Goal: Task Accomplishment & Management: Use online tool/utility

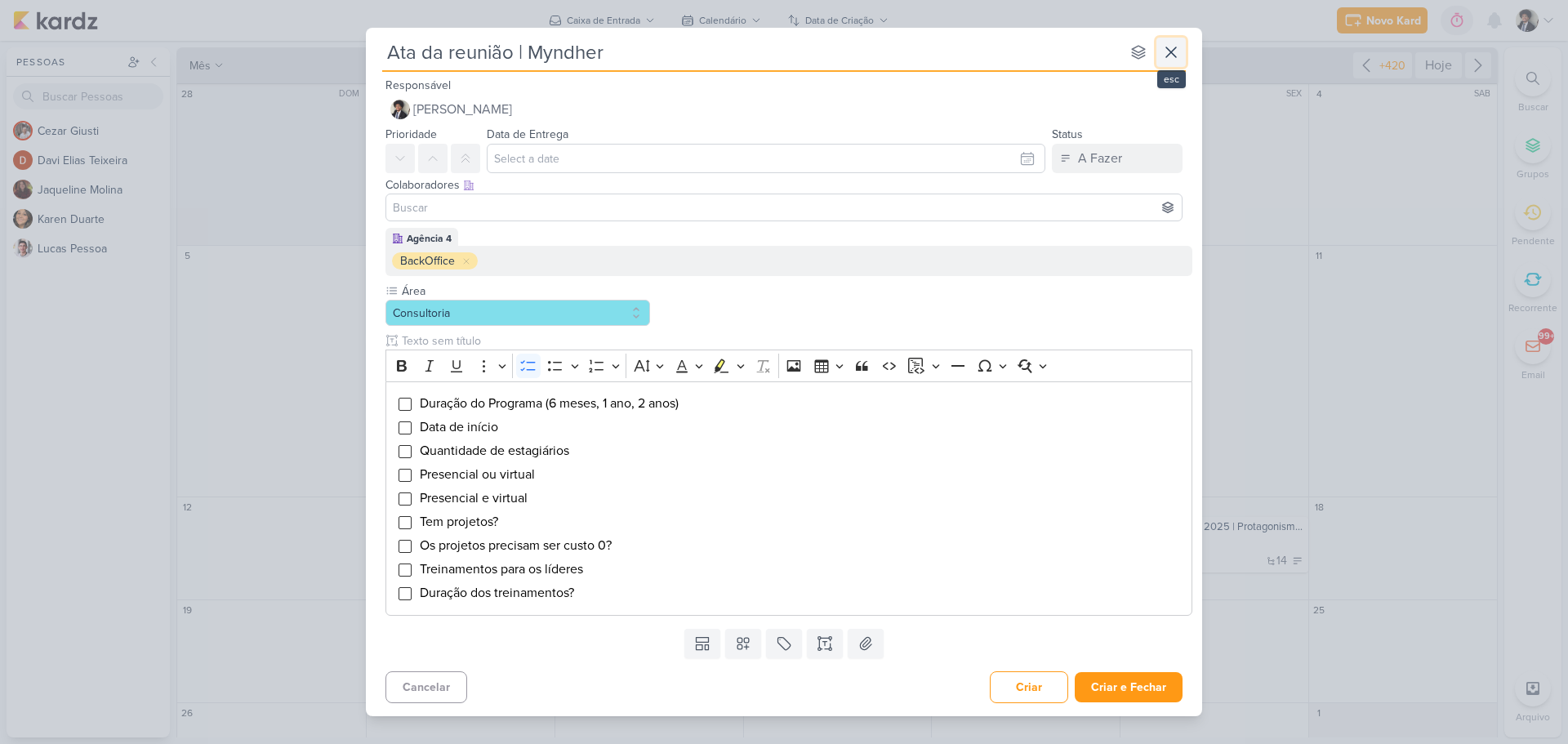
click at [1167, 53] on icon at bounding box center [1171, 52] width 20 height 20
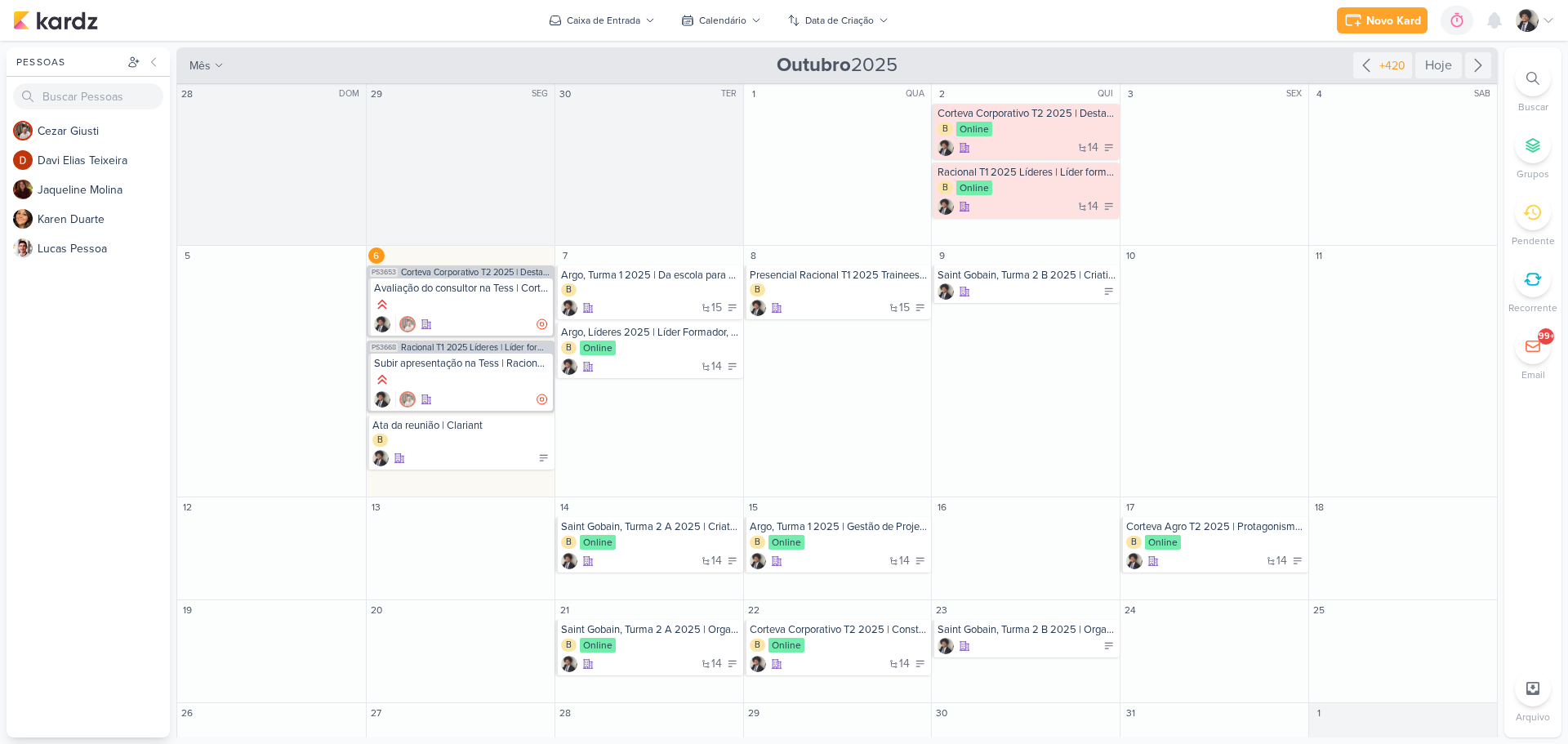
click at [1526, 77] on icon at bounding box center [1533, 79] width 13 height 13
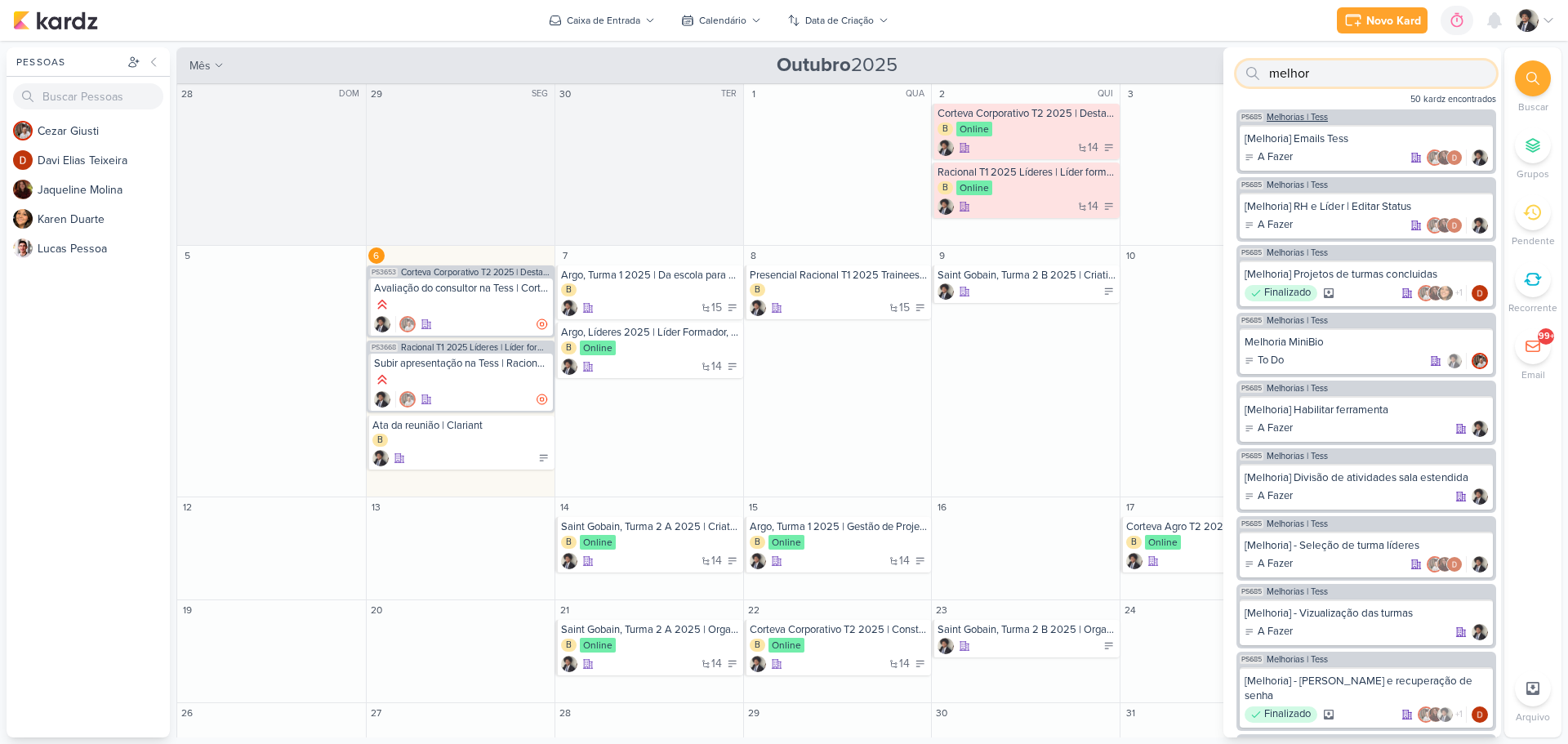
type input "melhor"
click at [1301, 115] on span "Melhorias | Tess" at bounding box center [1297, 117] width 61 height 9
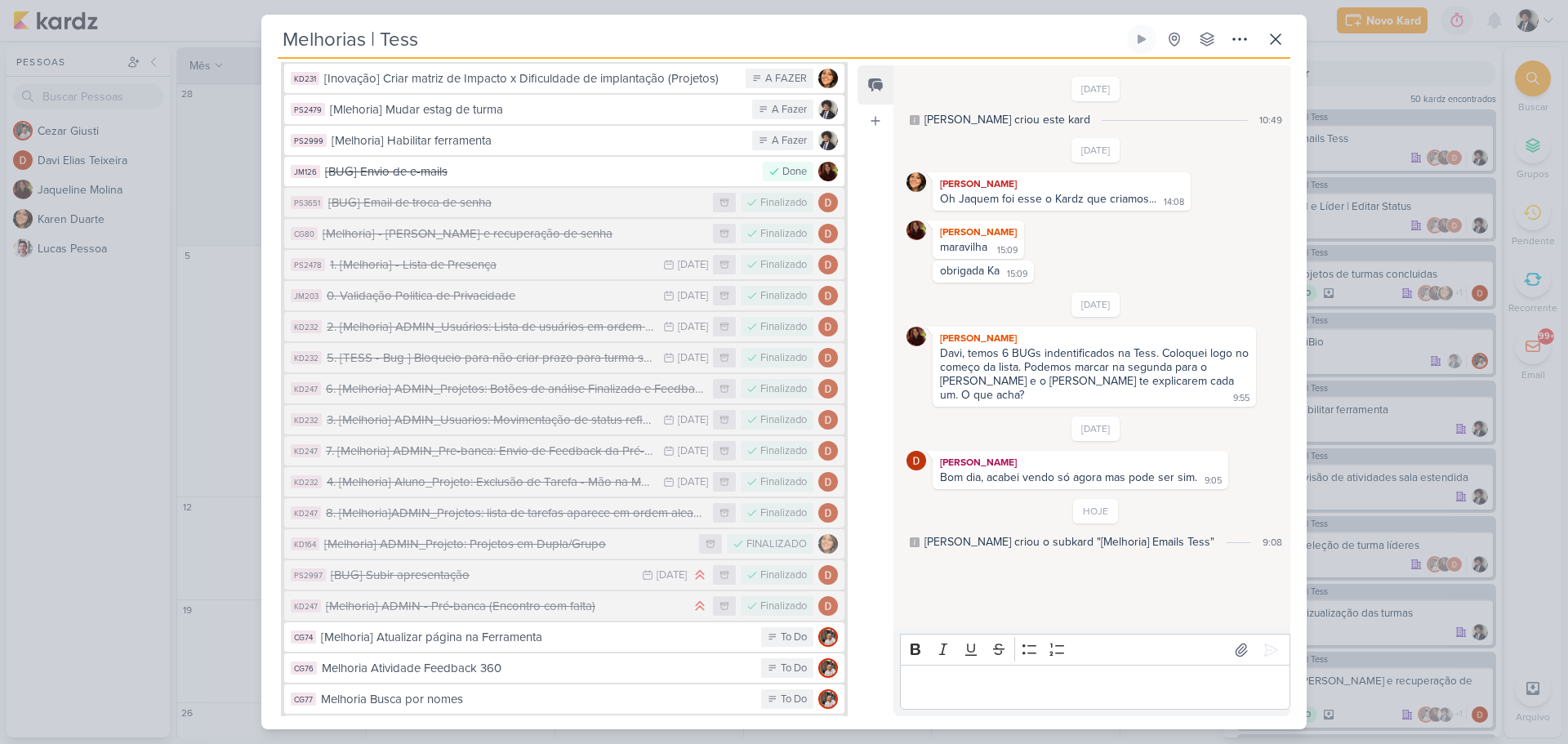
scroll to position [1091, 0]
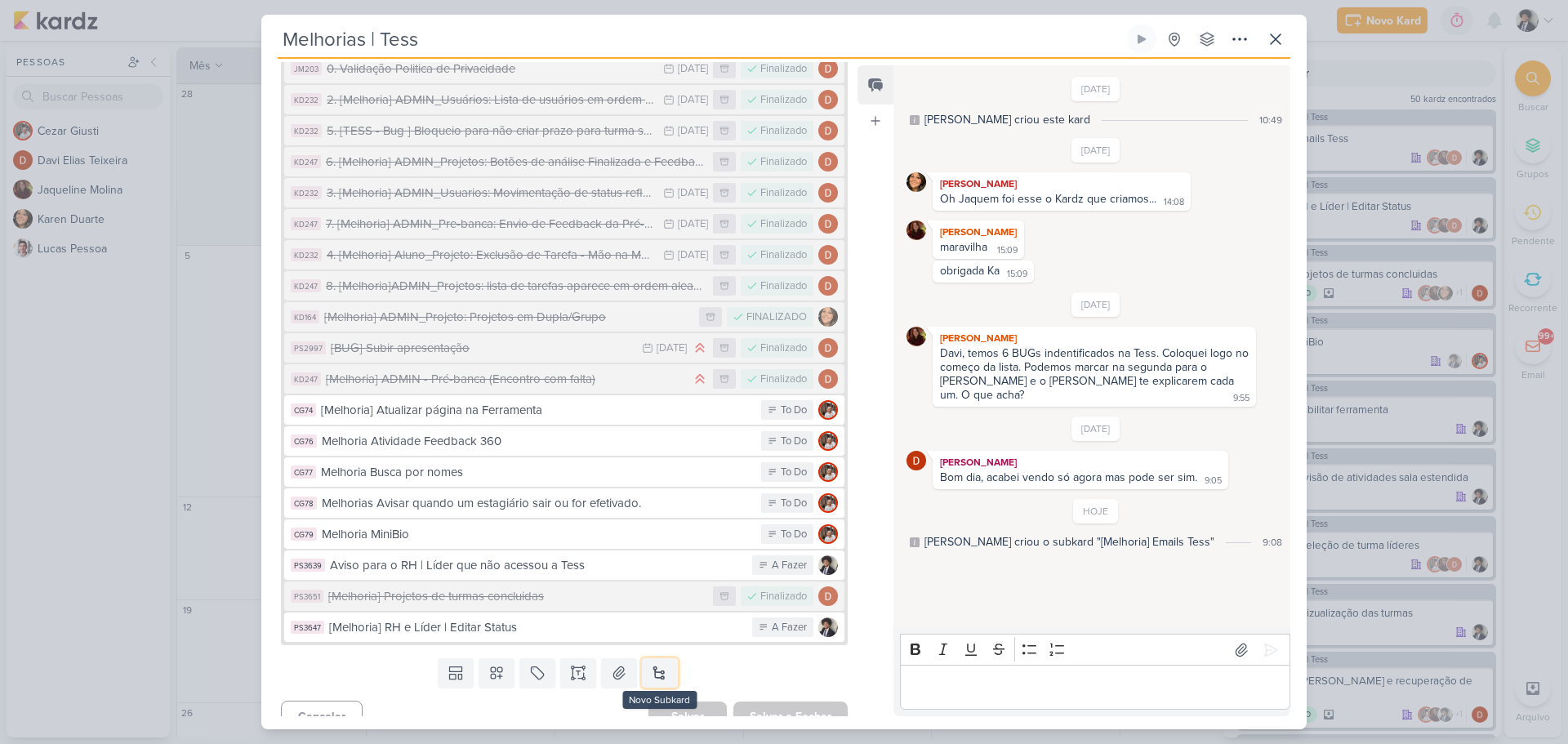
click at [666, 658] on button at bounding box center [659, 673] width 36 height 29
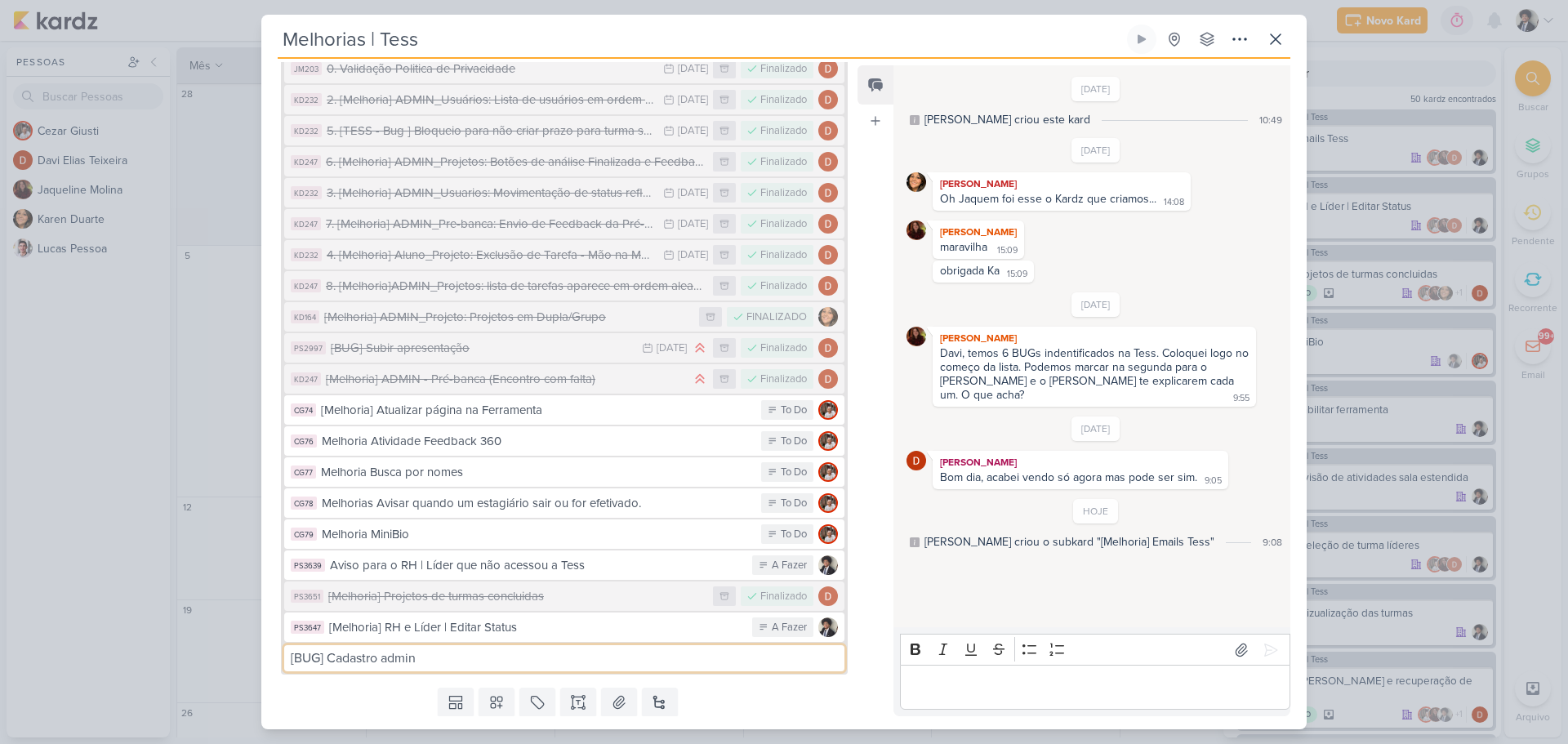
type input "[BUG] Cadastro admin"
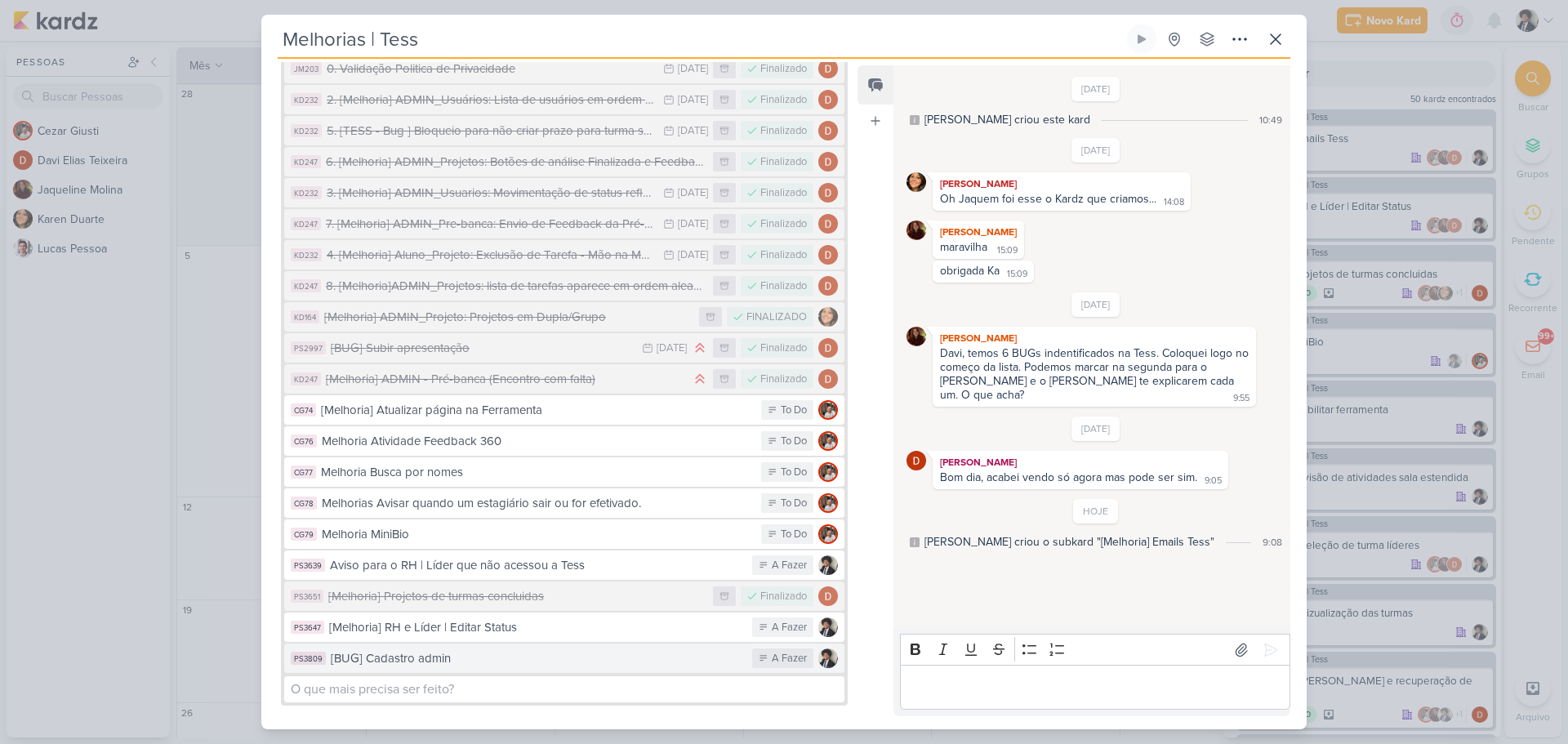
click at [510, 649] on div "[BUG] Cadastro admin" at bounding box center [537, 658] width 413 height 19
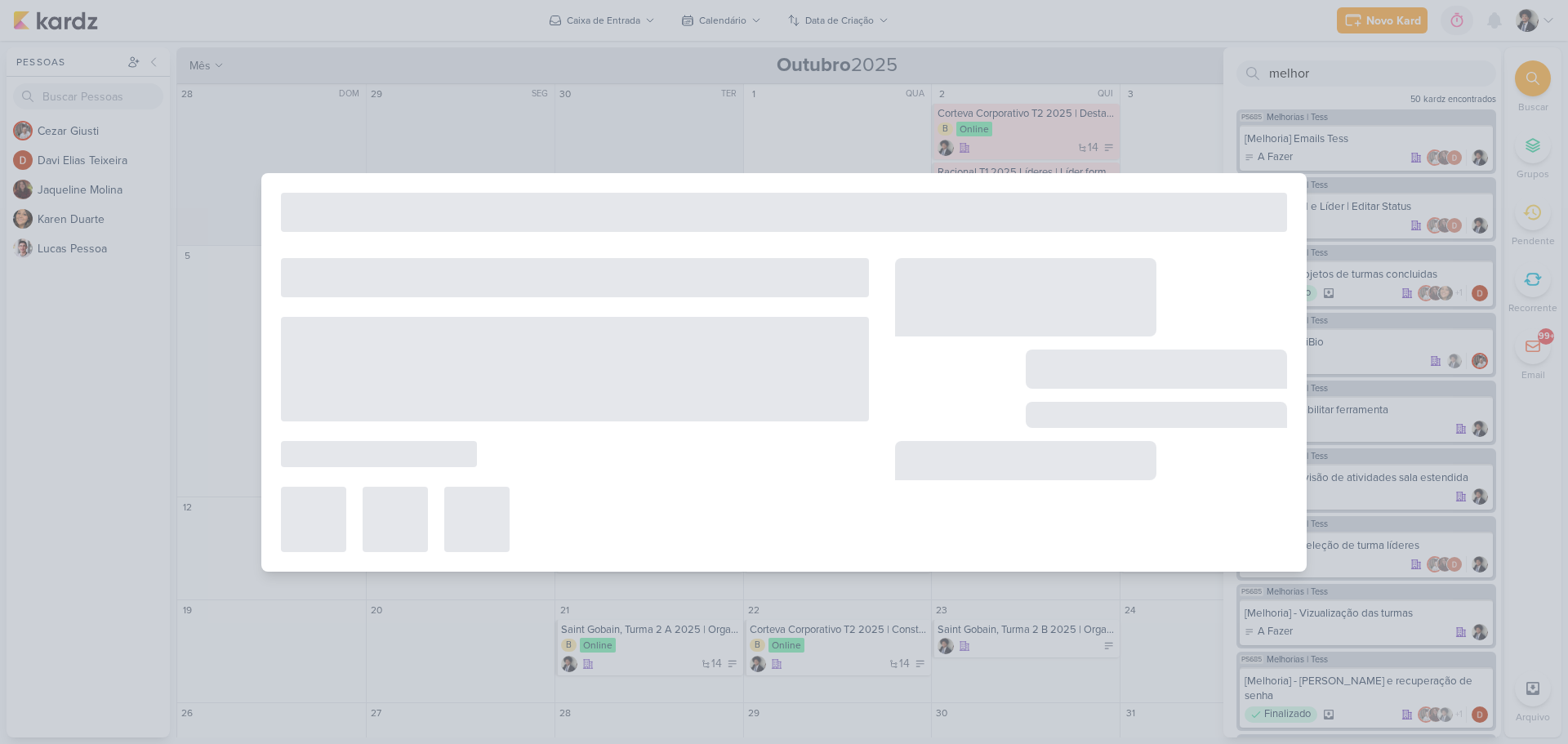
type input "[BUG] Cadastro admin"
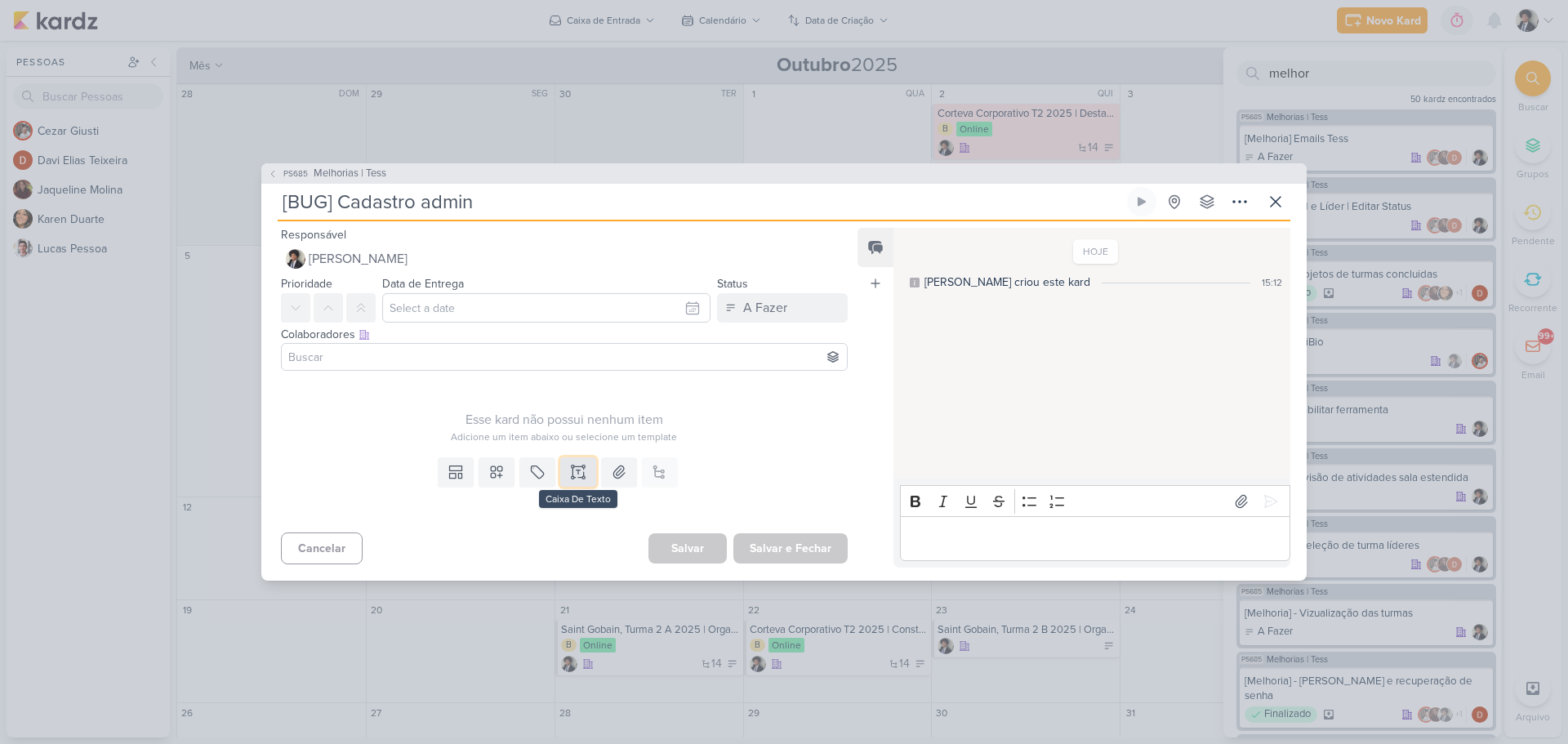
click at [571, 465] on icon at bounding box center [572, 466] width 2 height 2
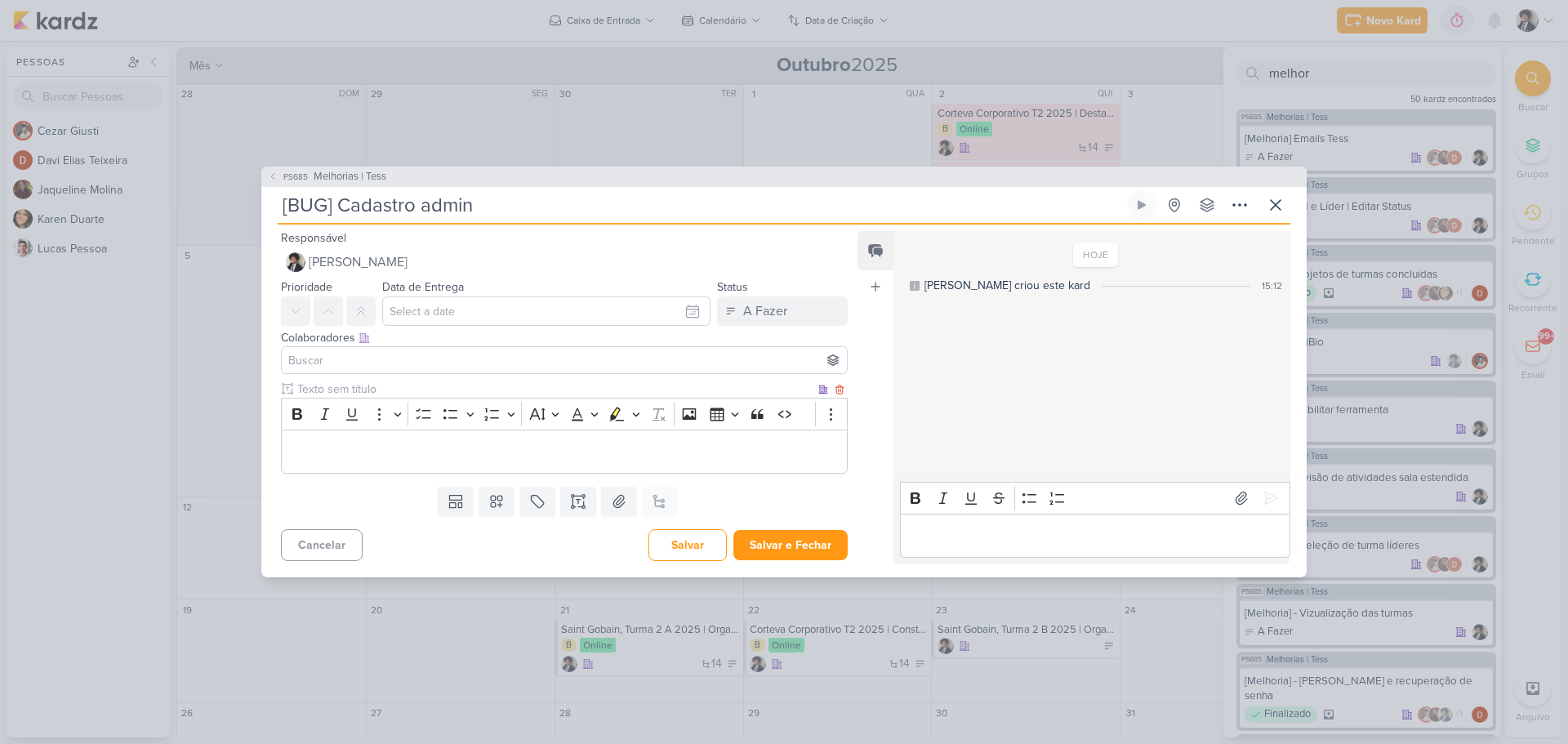
click at [361, 452] on p "Editor editing area: main" at bounding box center [564, 451] width 549 height 20
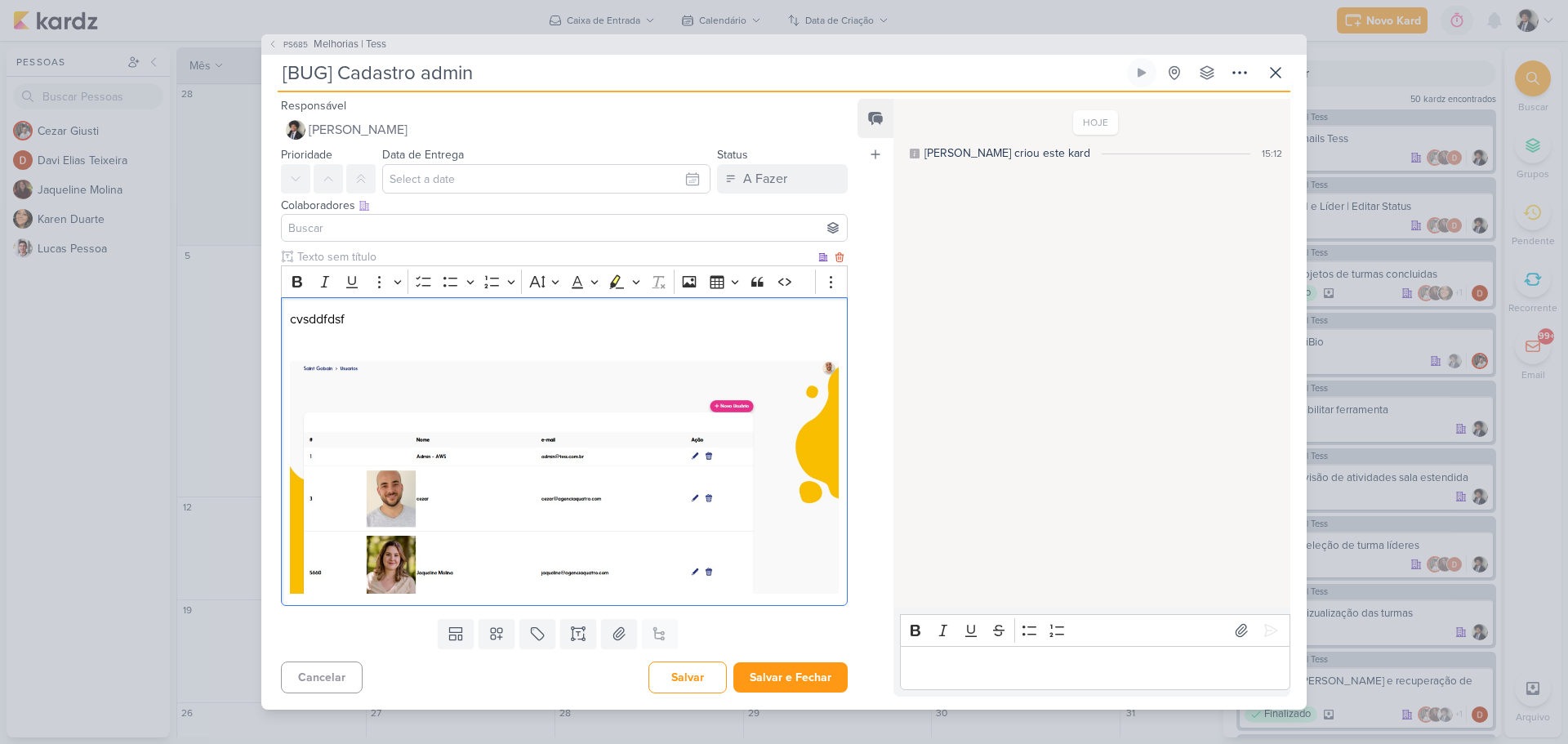
click at [315, 324] on p "cvsddfdsf" at bounding box center [564, 320] width 549 height 20
click at [453, 324] on p "Ao cadastrar um admin novo ele já" at bounding box center [564, 320] width 549 height 20
click at [530, 324] on p "Ao cadastrar um admin novo, ele já" at bounding box center [564, 320] width 549 height 20
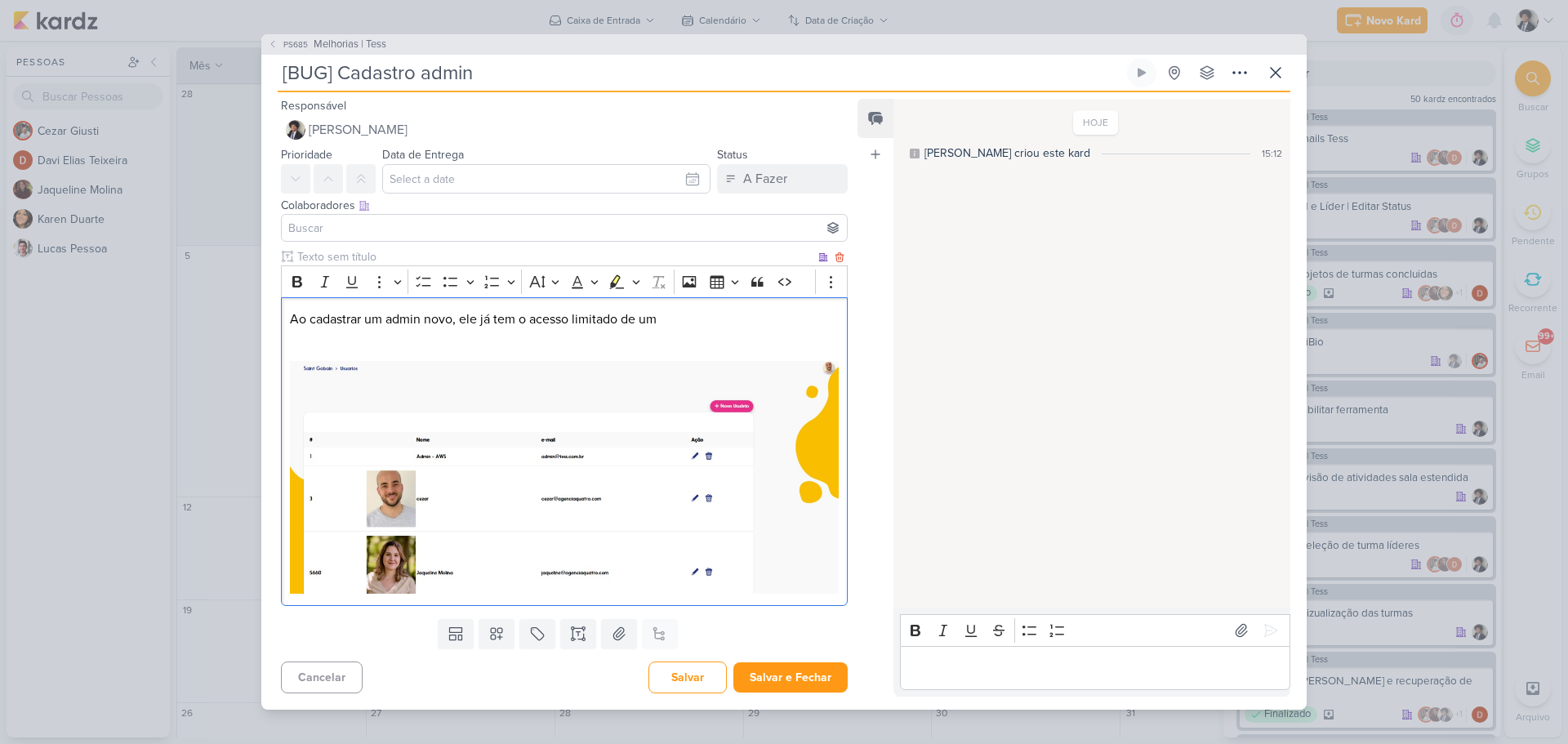
click at [480, 323] on p "Ao cadastrar um admin novo, ele já tem o acesso limitado de um" at bounding box center [564, 320] width 549 height 20
click at [488, 324] on p "Ao cadastrar um admin novo, ele já tem o acesso limitado de um" at bounding box center [564, 320] width 549 height 20
click at [501, 323] on p "Ao cadastrar um admin novo, ele já tem o acesso limitado de um" at bounding box center [564, 320] width 549 height 20
click at [751, 336] on p "Editor editing area: main" at bounding box center [564, 339] width 549 height 20
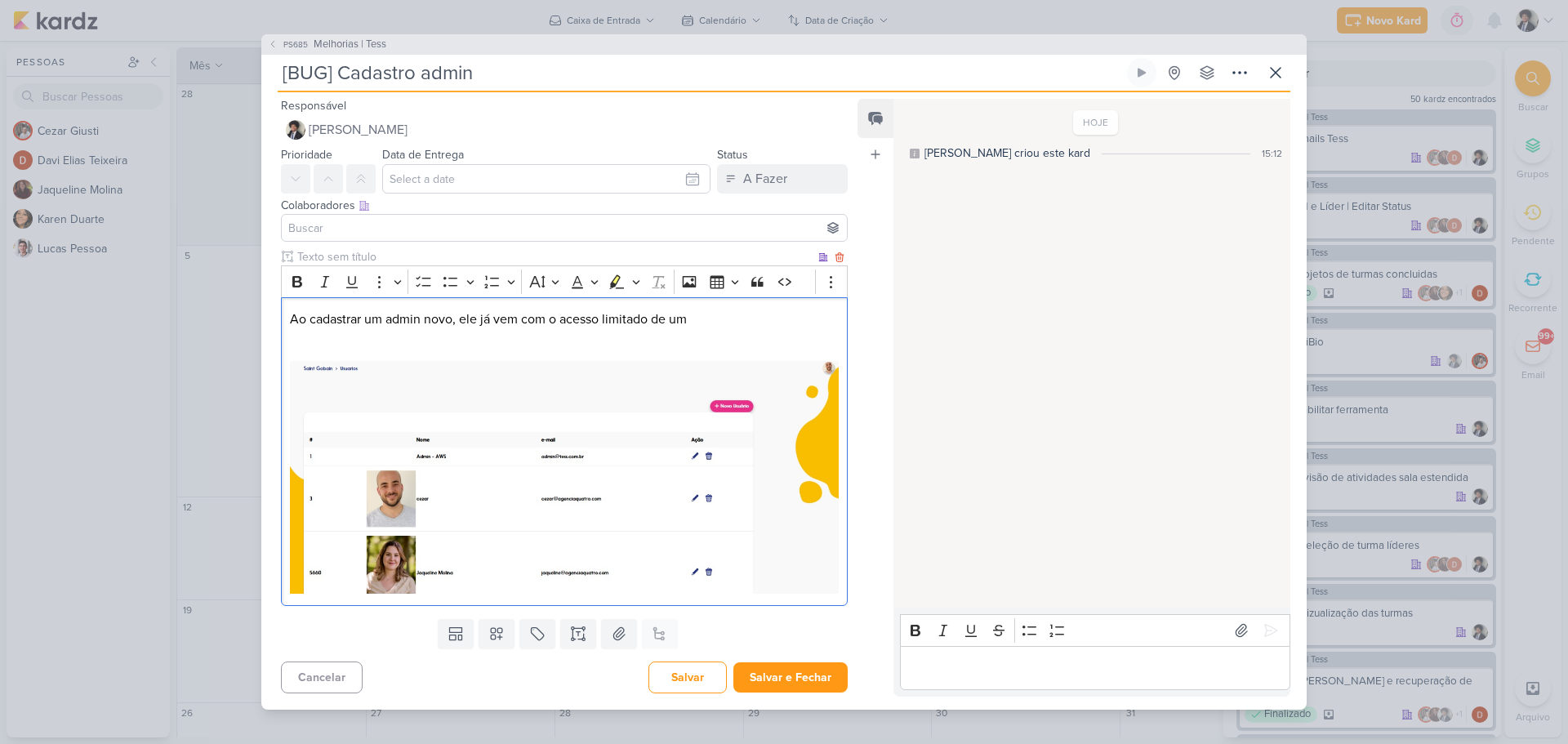
click at [718, 316] on p "Ao cadastrar um admin novo, ele já vem com o acesso limitado de um" at bounding box center [564, 320] width 549 height 20
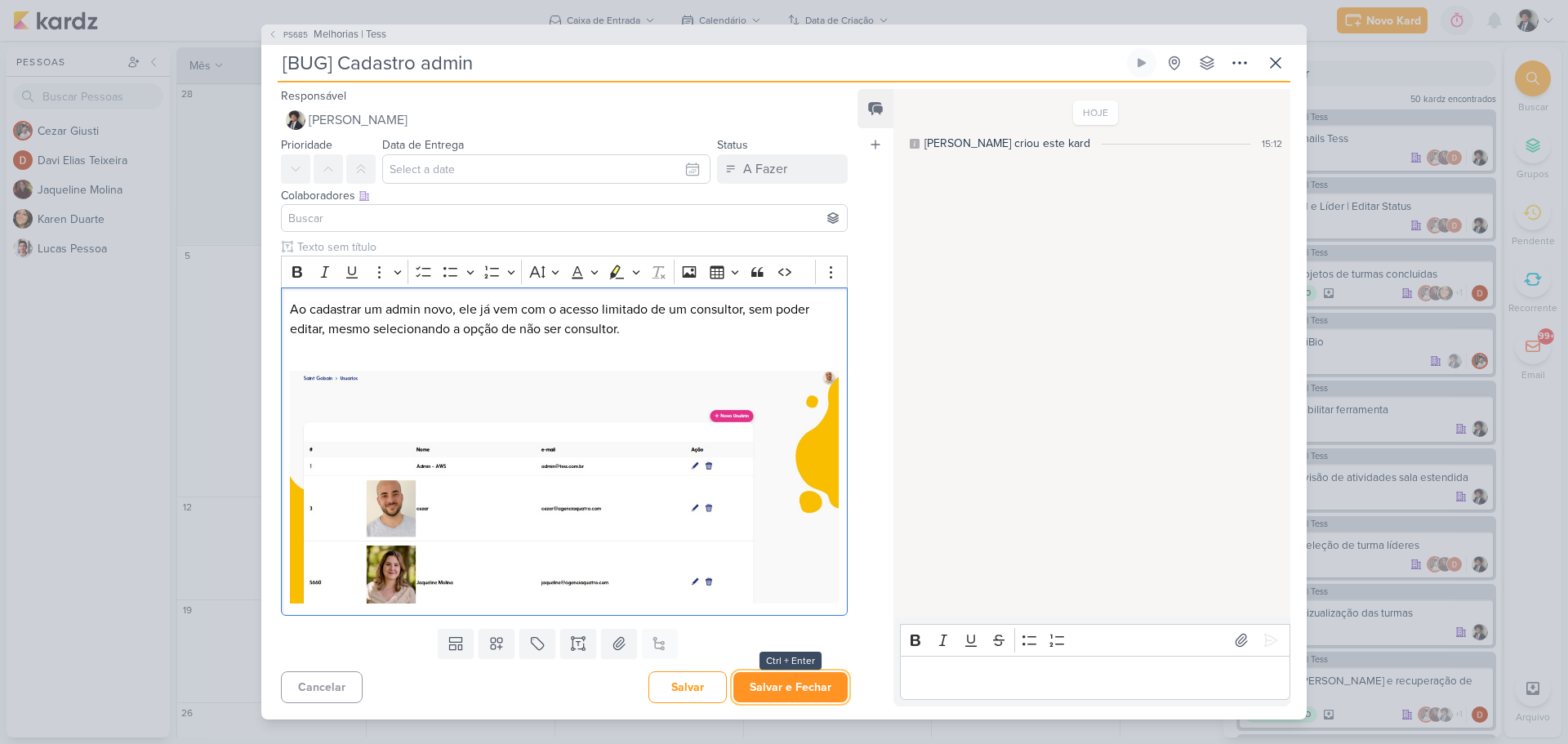
click at [816, 685] on button "Salvar e Fechar" at bounding box center [791, 687] width 115 height 30
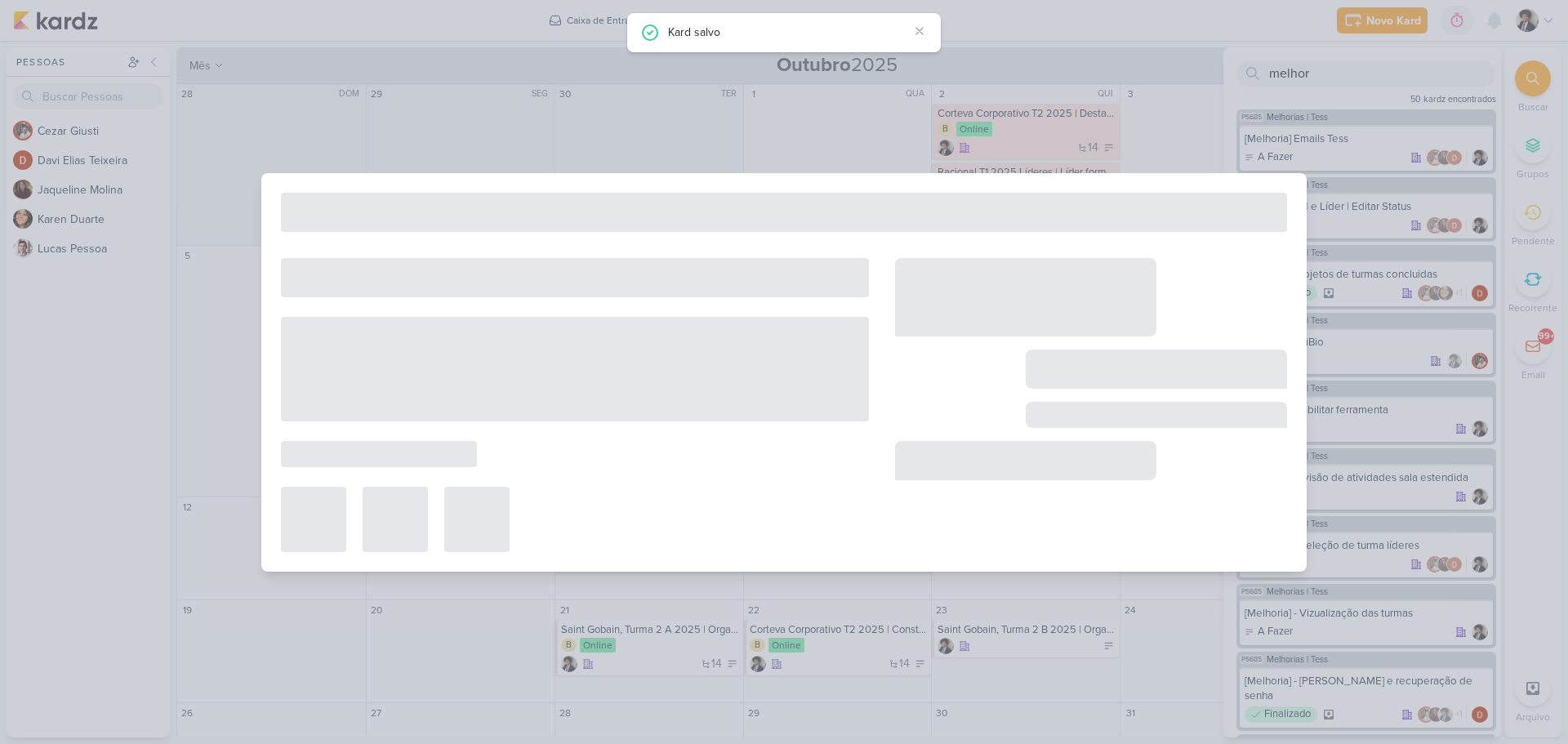
type input "Melhorias | Tess"
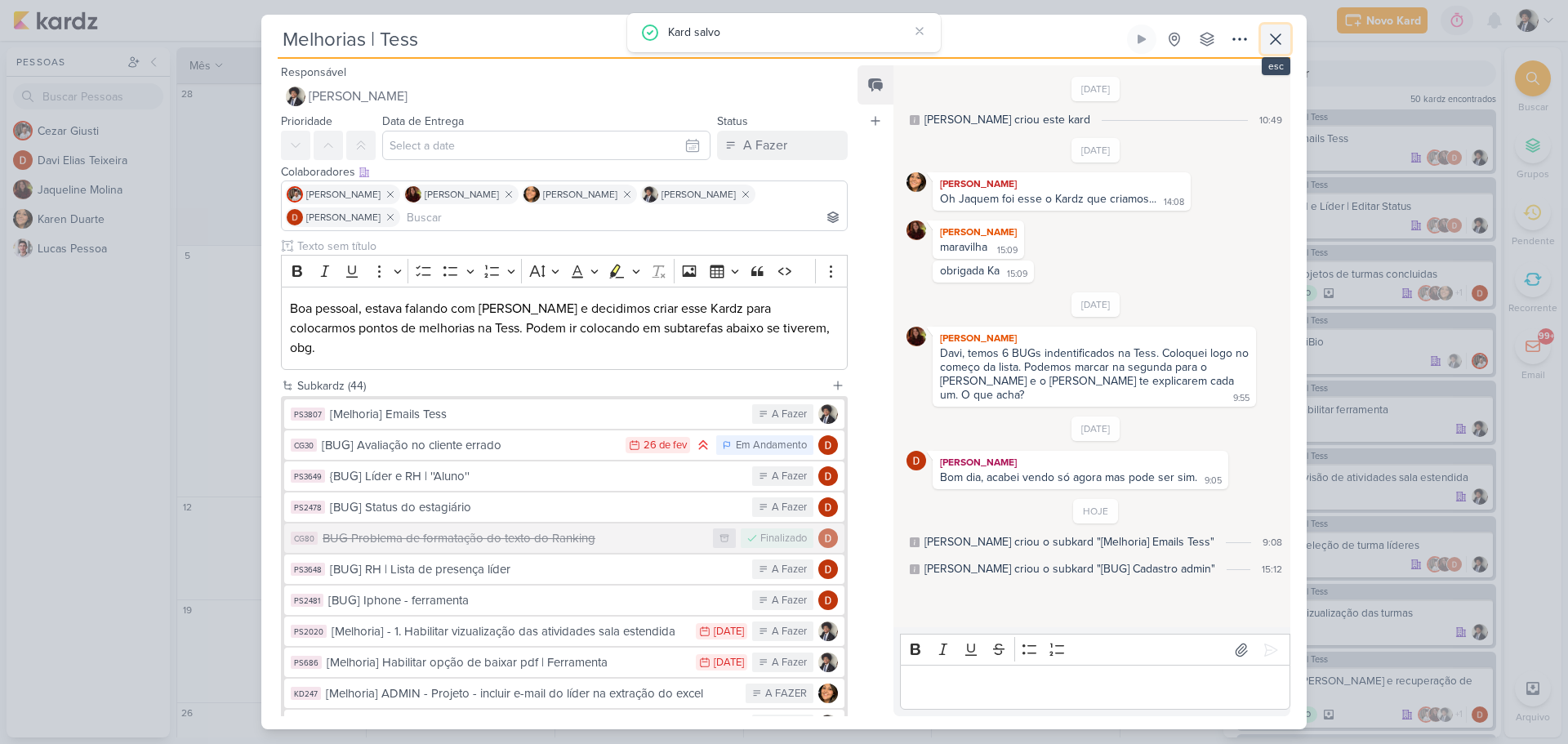
click at [1280, 43] on icon at bounding box center [1276, 39] width 10 height 10
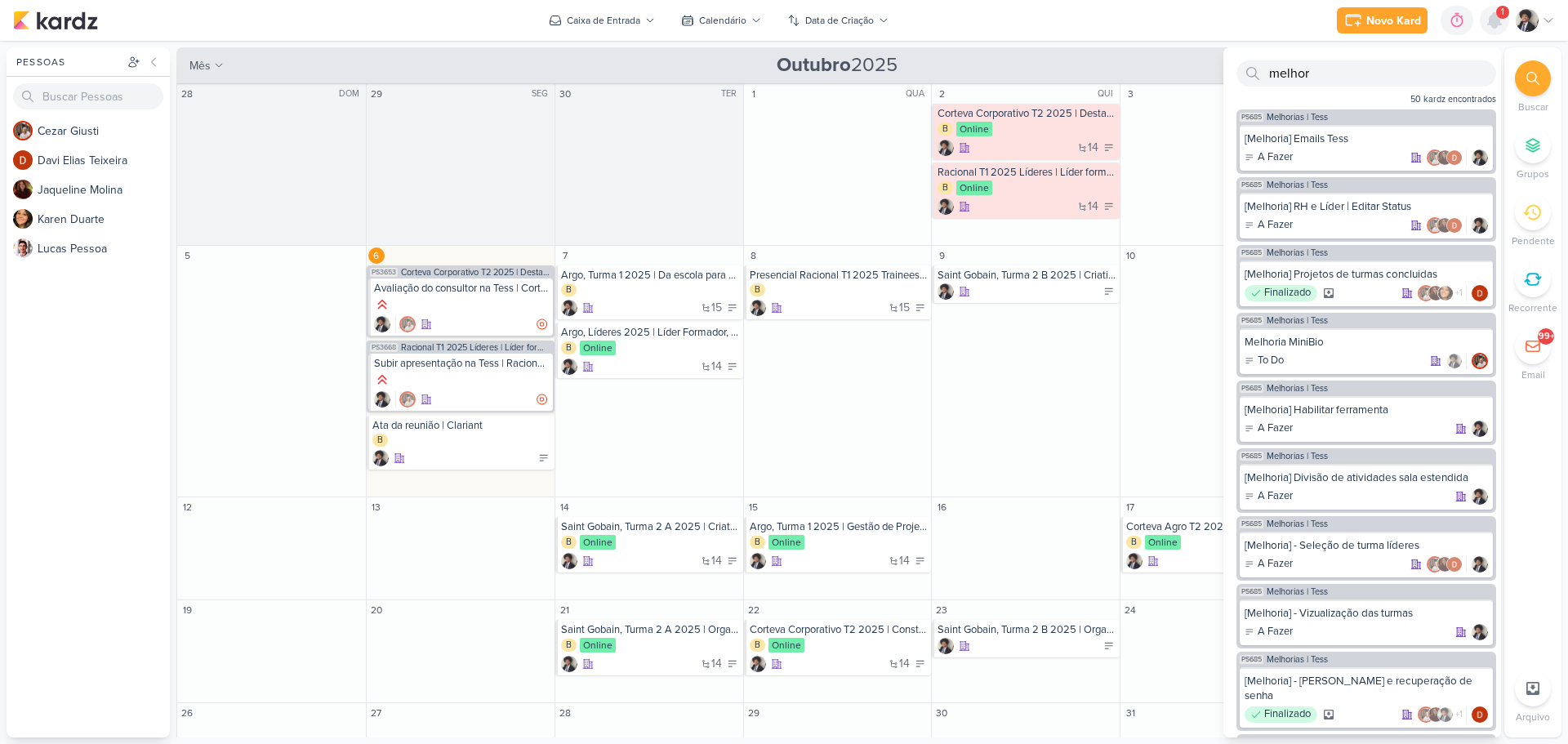
click at [1493, 16] on icon at bounding box center [1494, 20] width 13 height 15
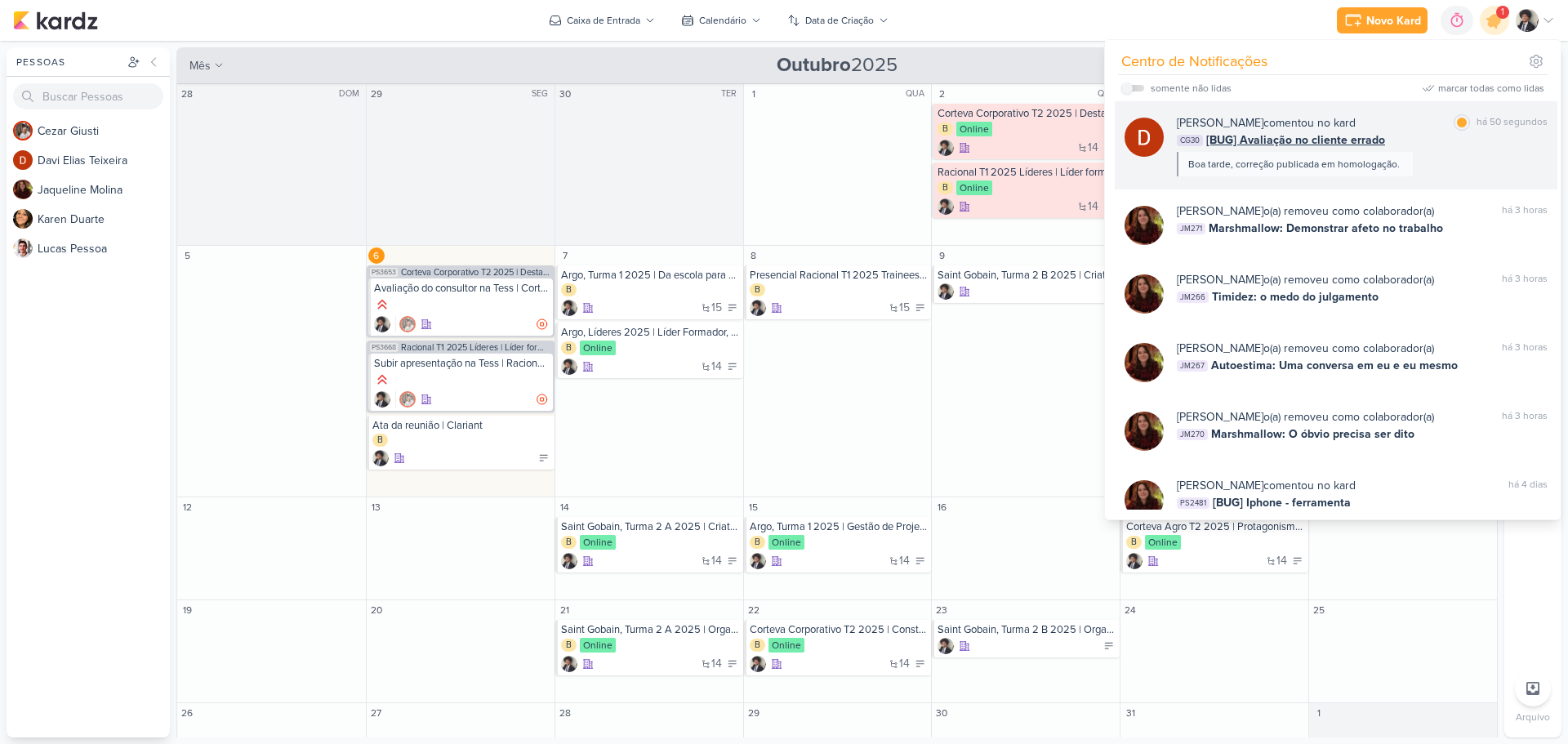
click at [1246, 145] on span "[BUG] Avaliação no cliente errado" at bounding box center [1295, 139] width 179 height 17
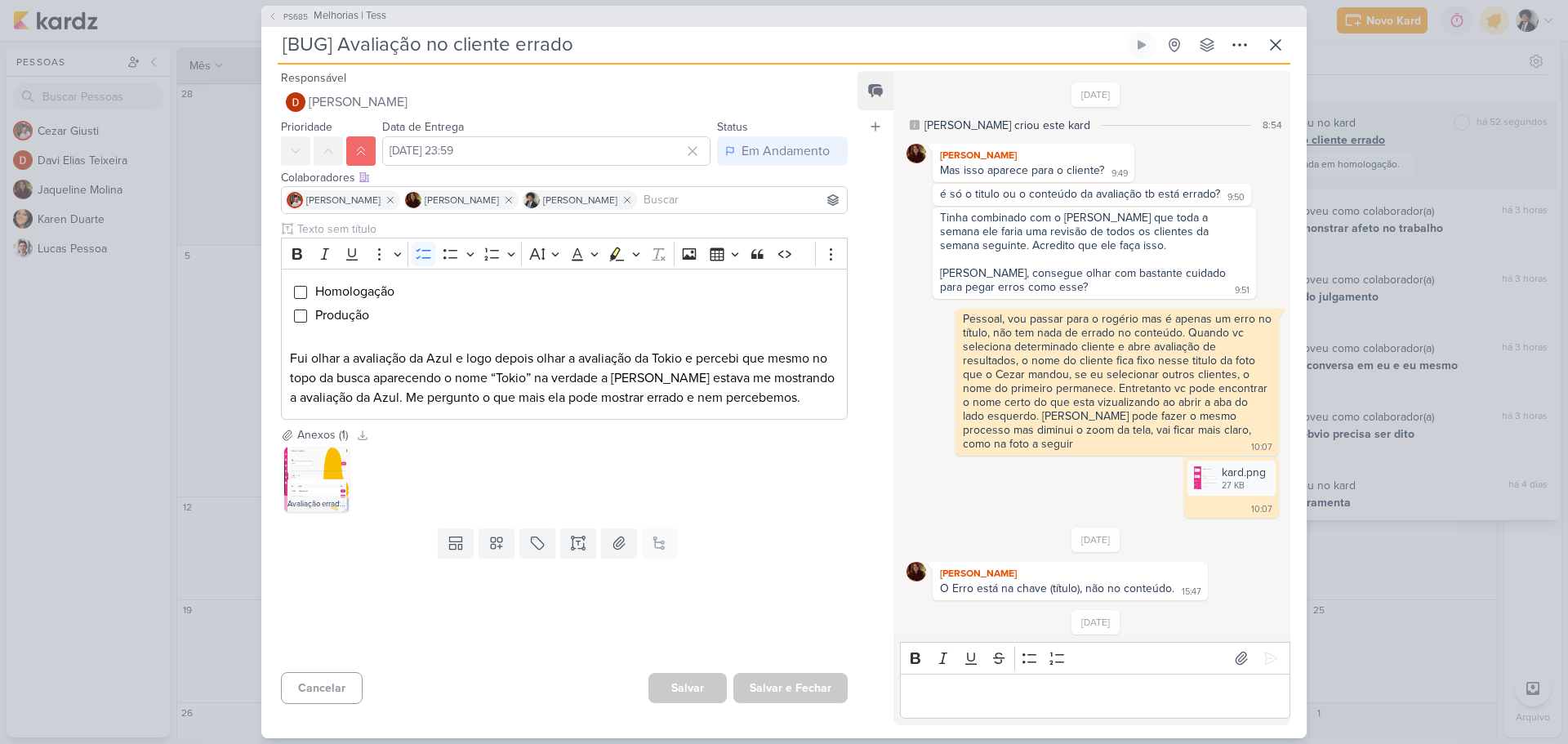
scroll to position [424, 0]
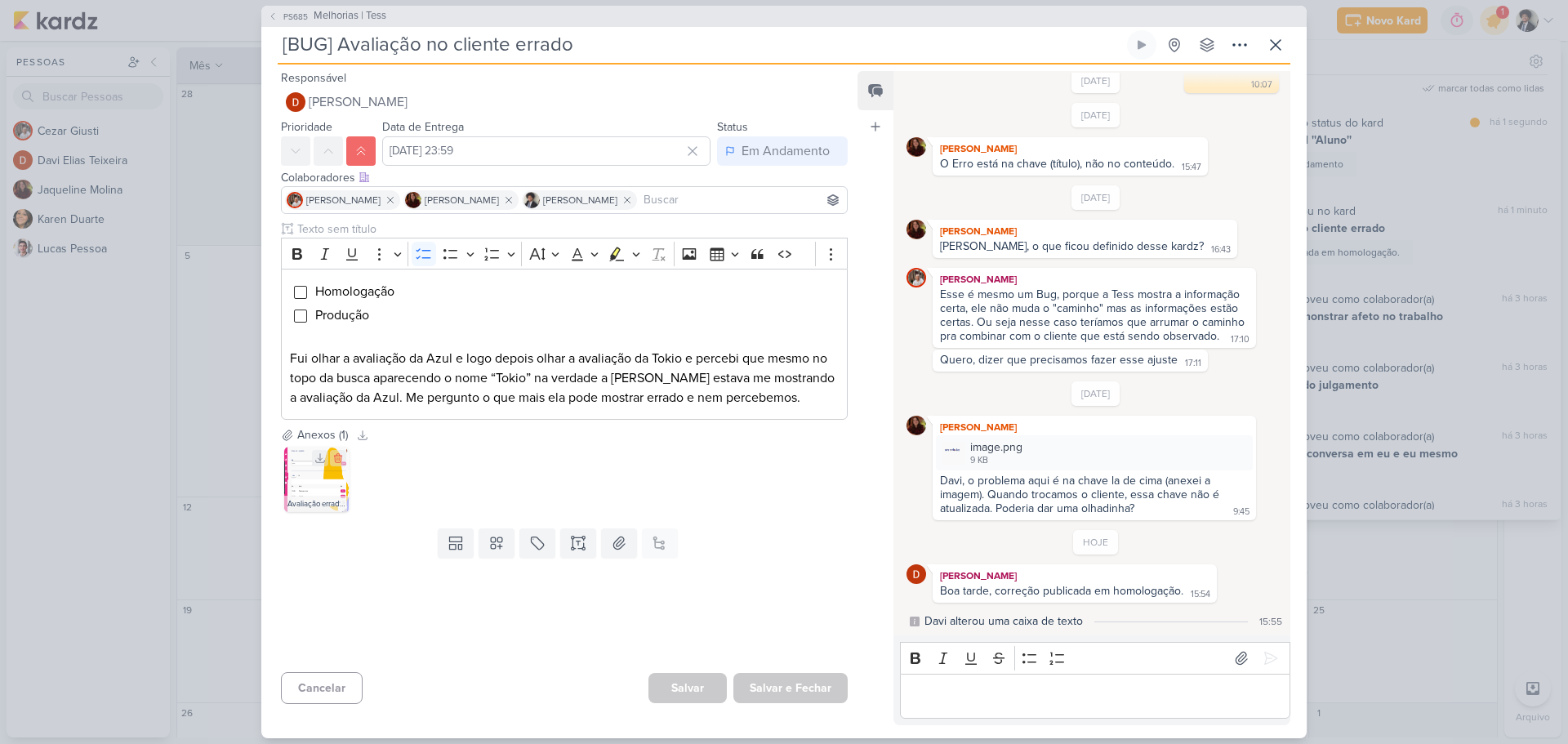
click at [325, 479] on img at bounding box center [317, 479] width 66 height 66
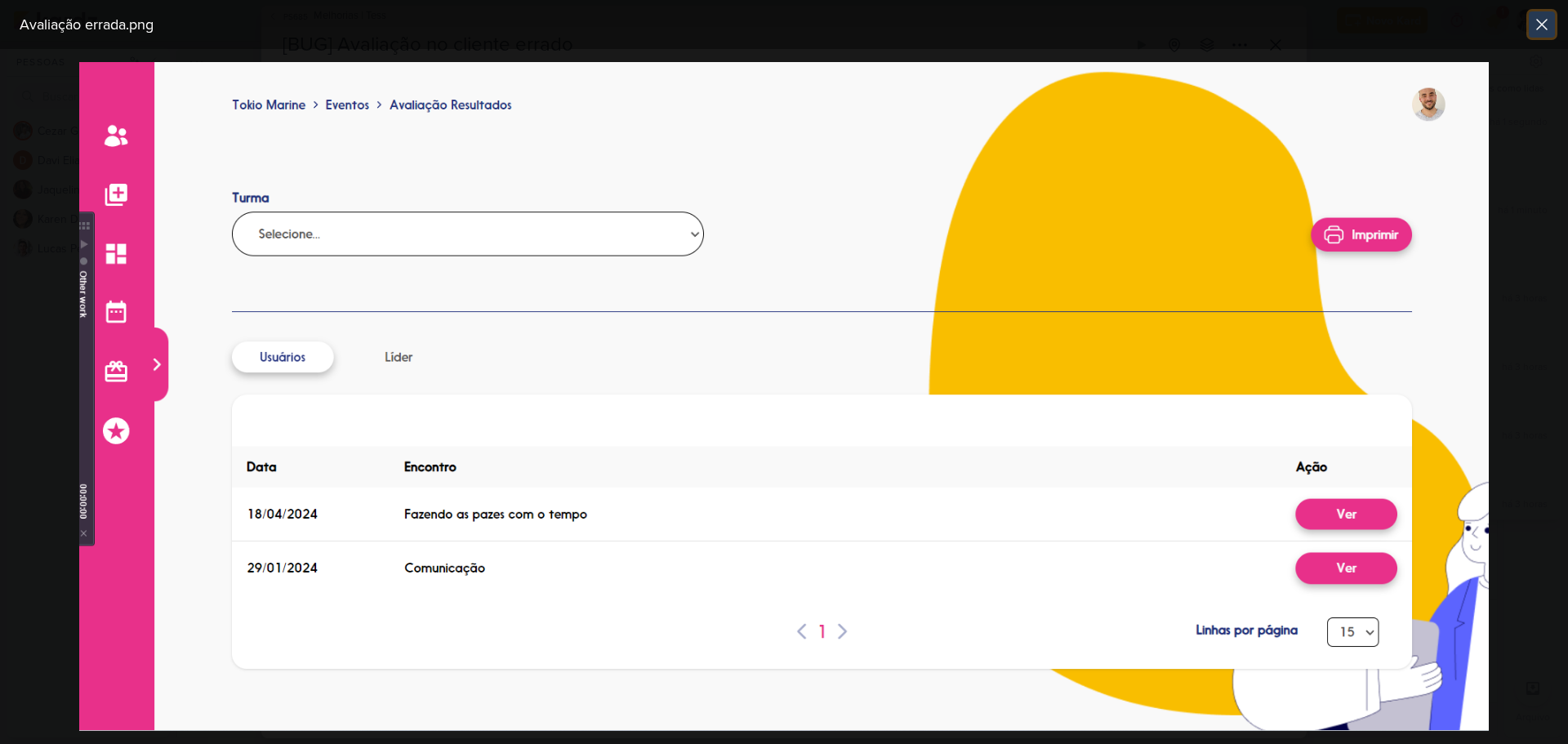
click at [1534, 25] on icon at bounding box center [1542, 25] width 20 height 20
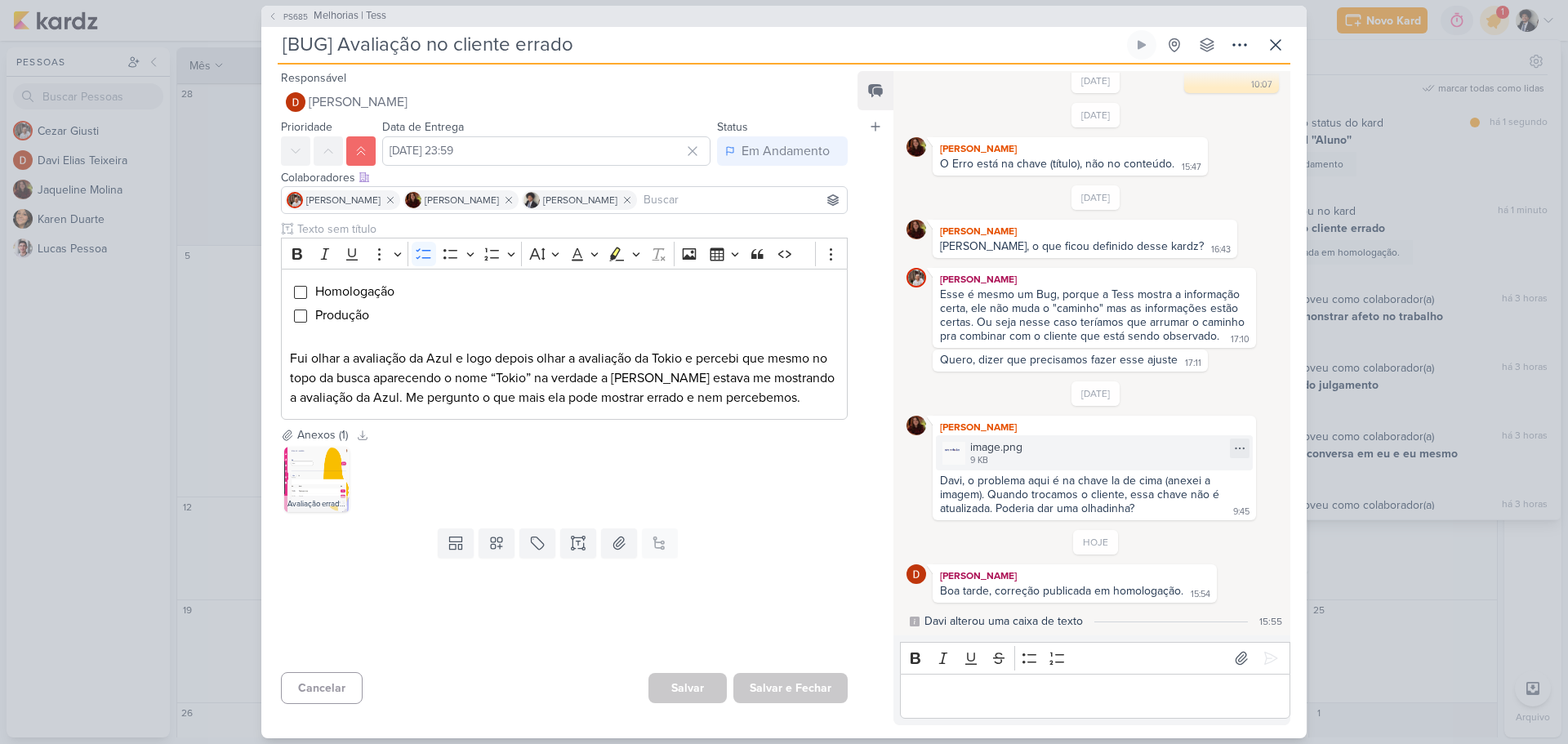
click at [1067, 453] on div "image.png 9 KB" at bounding box center [1094, 452] width 317 height 35
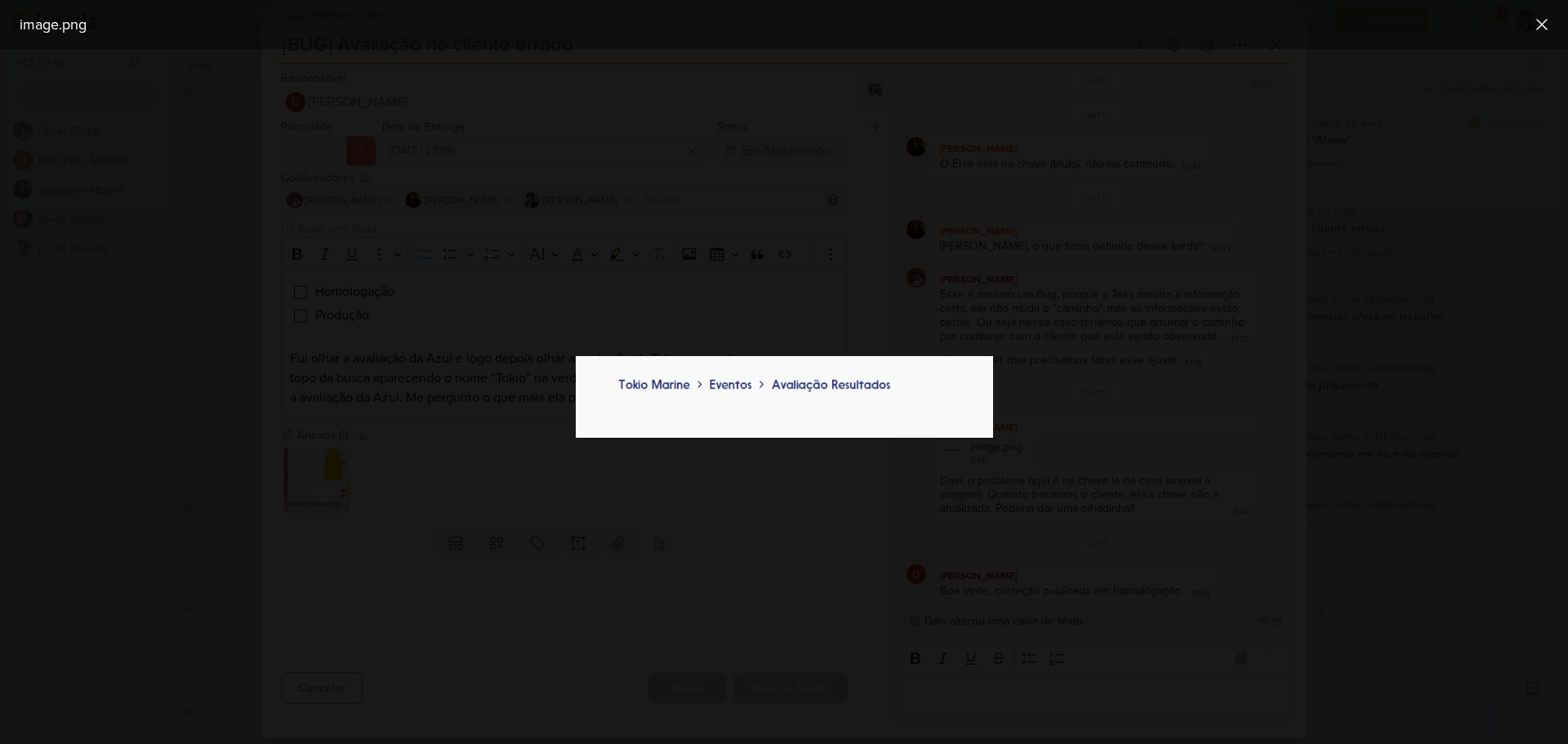
click at [1129, 361] on div at bounding box center [784, 397] width 1568 height 695
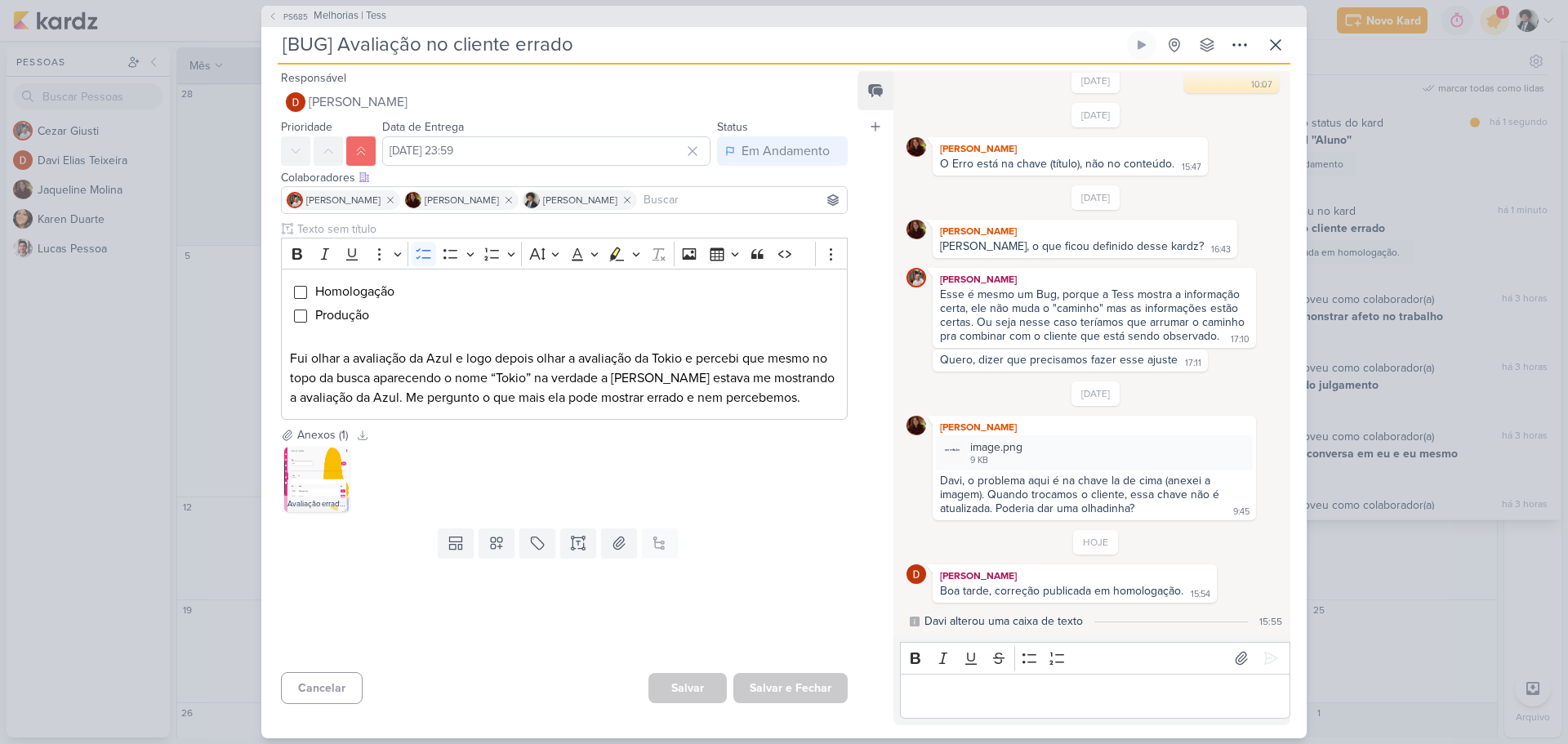
click at [1016, 689] on p "Editor editing area: main" at bounding box center [1094, 696] width 374 height 20
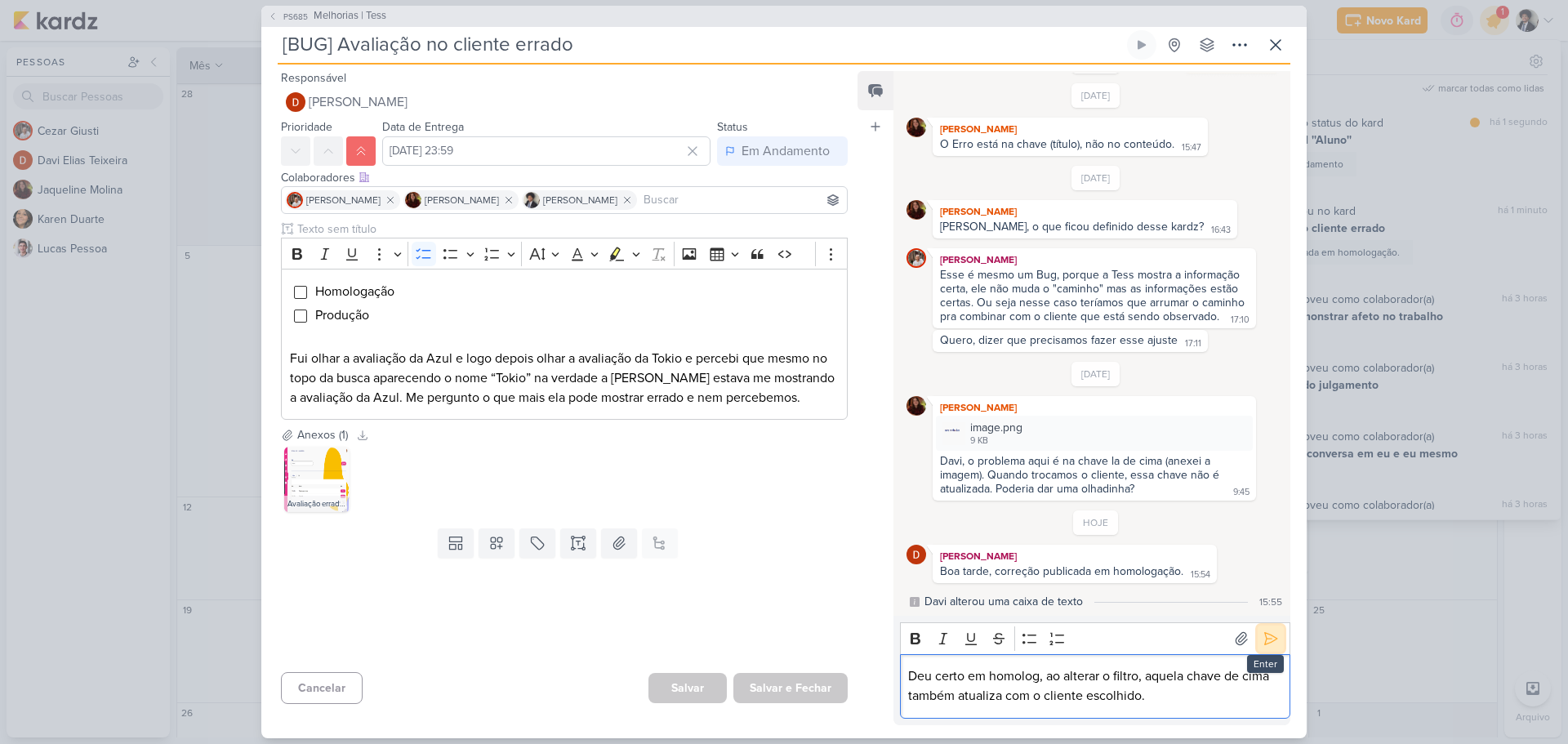
click at [1264, 642] on icon at bounding box center [1271, 639] width 16 height 16
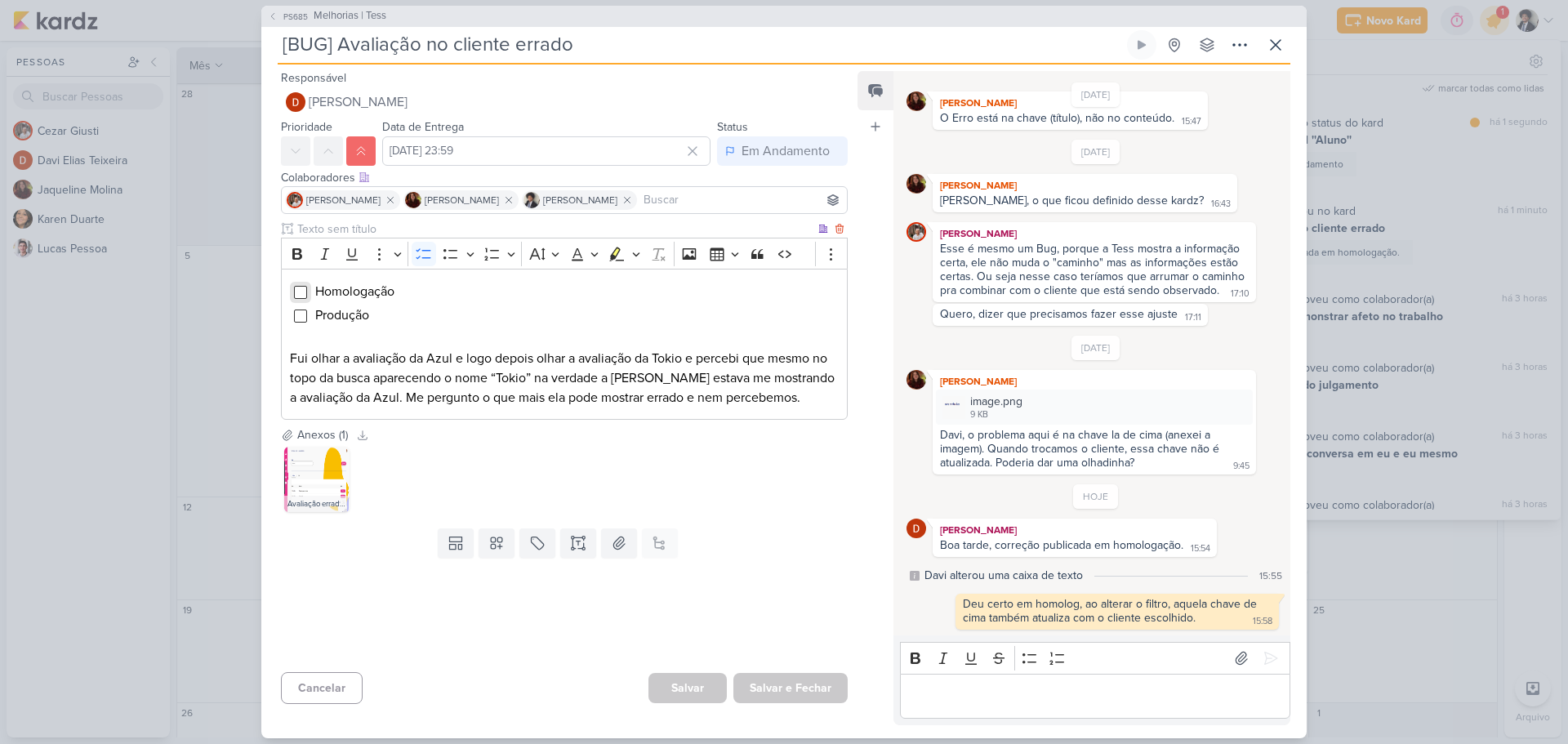
click at [301, 288] on input "Editor editing area: main" at bounding box center [301, 293] width 13 height 13
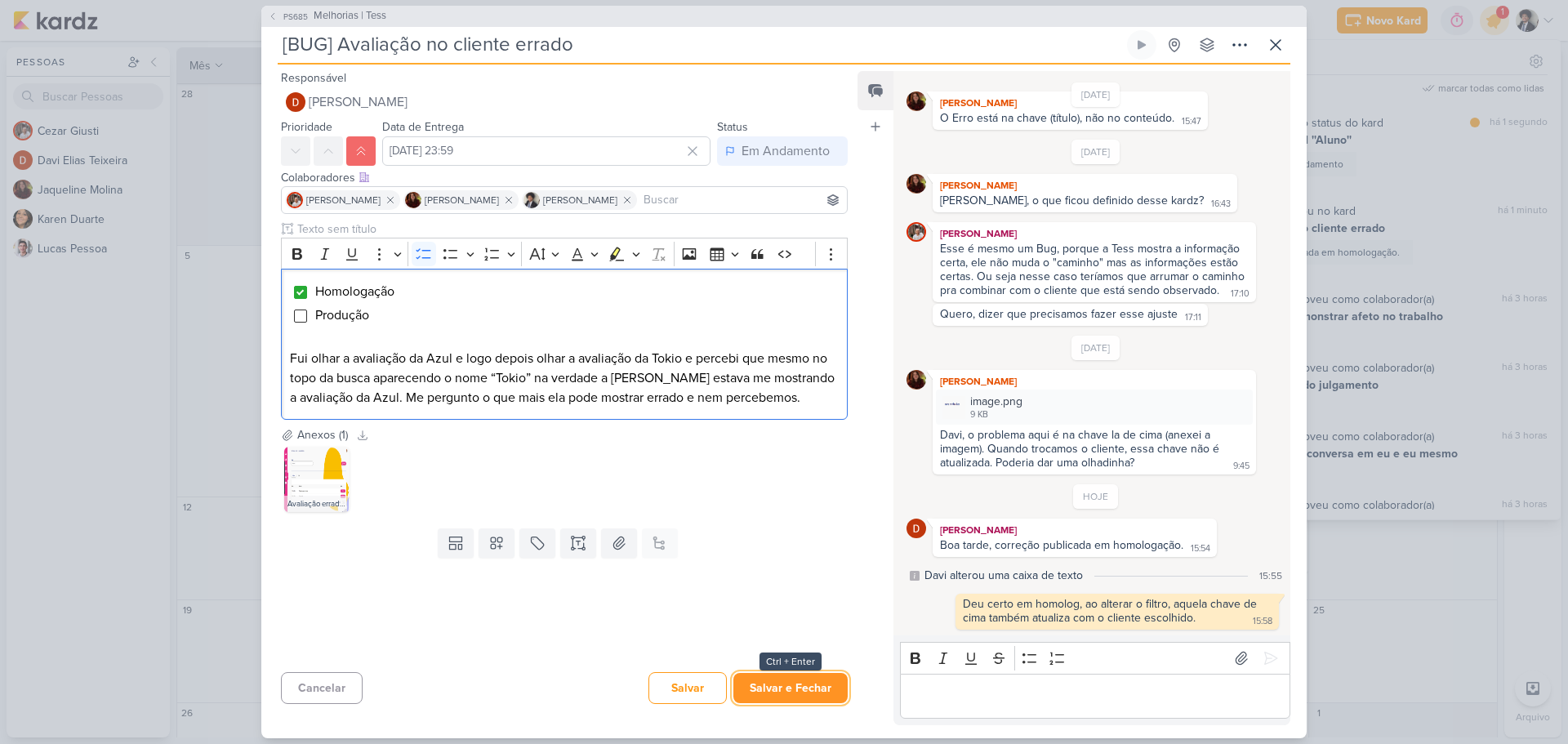
click at [824, 689] on button "Salvar e Fechar" at bounding box center [791, 687] width 115 height 30
